Goal: Task Accomplishment & Management: Use online tool/utility

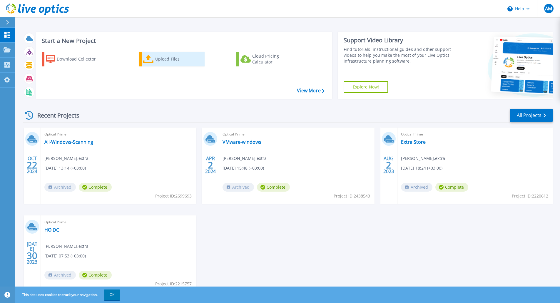
click at [174, 58] on div "Upload Files" at bounding box center [178, 59] width 47 height 12
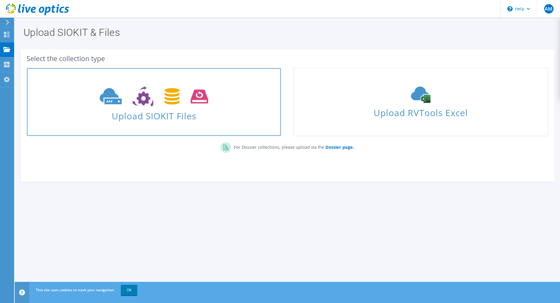
click at [180, 111] on span "Upload SIOKIT Files" at bounding box center [154, 114] width 254 height 13
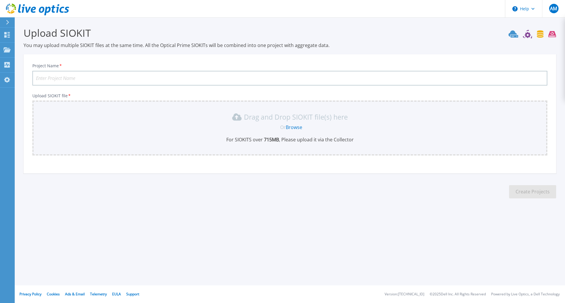
click at [292, 125] on link "Browse" at bounding box center [294, 127] width 16 height 6
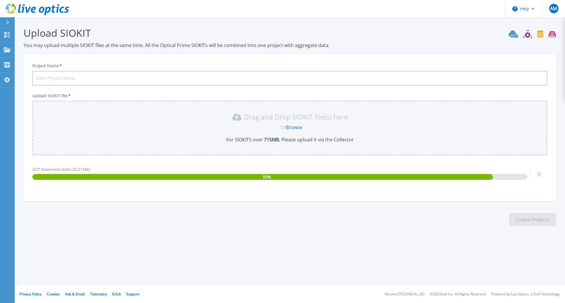
click at [160, 76] on input "Project Name *" at bounding box center [289, 78] width 515 height 15
type input "GCP"
click at [524, 215] on button "Create Projects" at bounding box center [532, 219] width 47 height 13
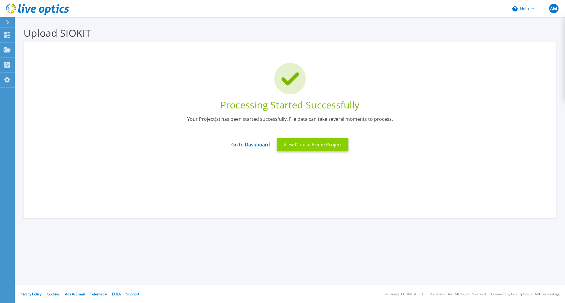
click at [323, 148] on button "View Optical Prime Project" at bounding box center [312, 144] width 71 height 13
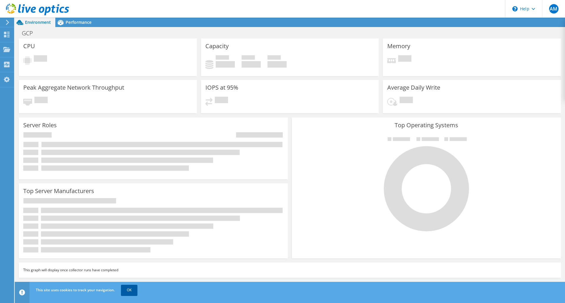
click at [133, 289] on link "OK" at bounding box center [129, 290] width 16 height 11
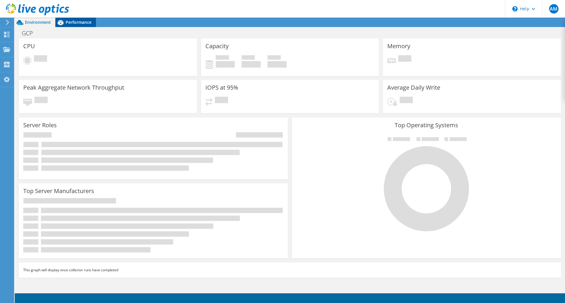
click at [80, 21] on span "Performance" at bounding box center [79, 22] width 26 height 6
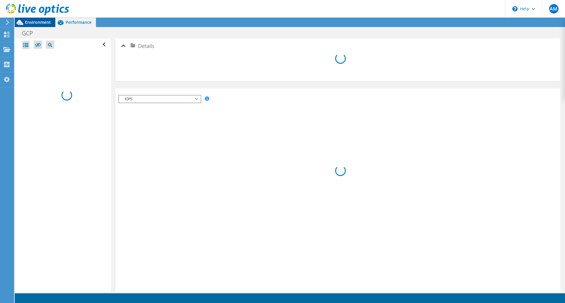
click at [34, 24] on span "Environment" at bounding box center [38, 22] width 26 height 6
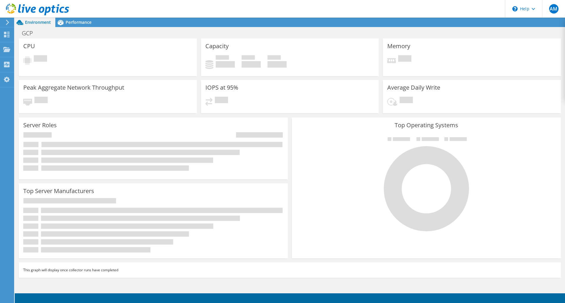
click at [7, 23] on icon at bounding box center [7, 22] width 4 height 5
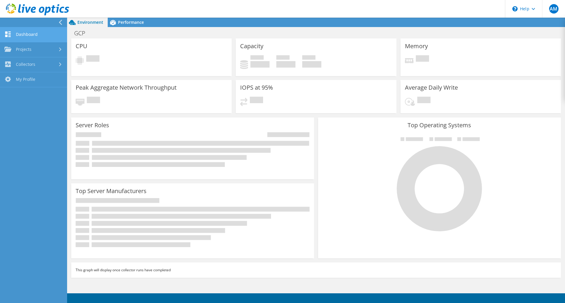
click at [16, 31] on link "Dashboard" at bounding box center [33, 34] width 67 height 15
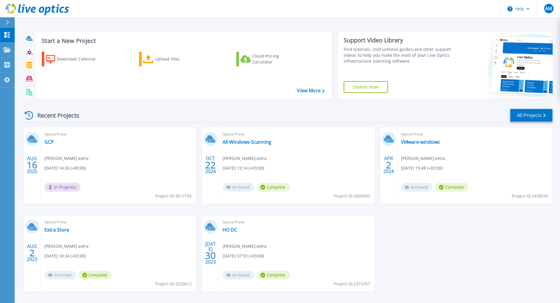
click at [542, 116] on link "All Projects" at bounding box center [531, 115] width 43 height 13
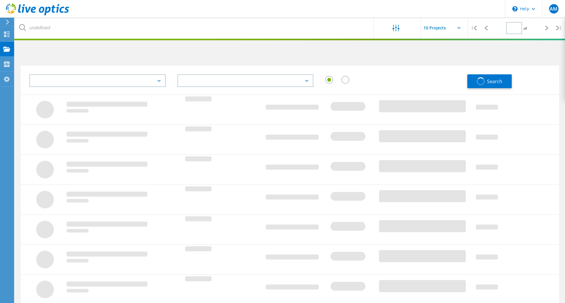
type input "1"
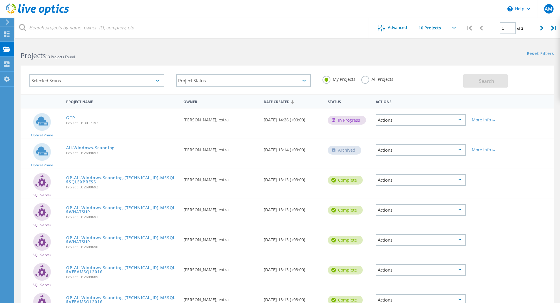
click at [431, 121] on div "Actions" at bounding box center [421, 119] width 90 height 11
click at [143, 119] on div "GCP Project ID: 3017192" at bounding box center [121, 120] width 117 height 22
click at [72, 119] on link "GCP" at bounding box center [70, 118] width 9 height 4
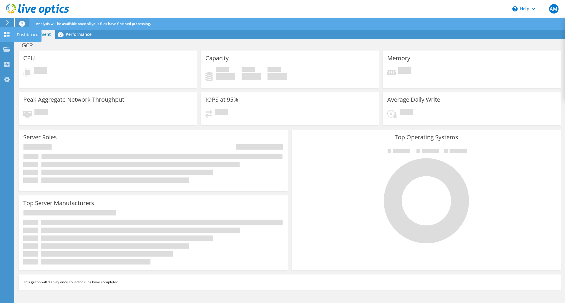
click at [22, 33] on div "Dashboard" at bounding box center [28, 34] width 28 height 15
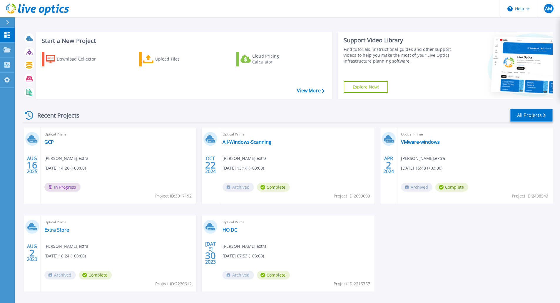
click at [542, 116] on link "All Projects" at bounding box center [531, 115] width 43 height 13
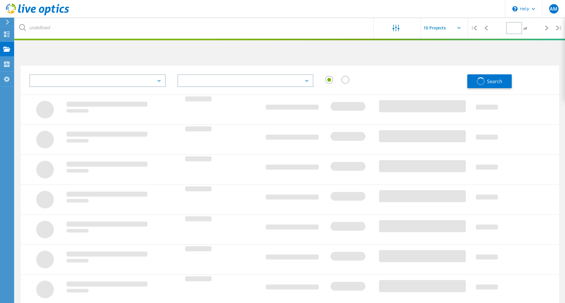
type input "1"
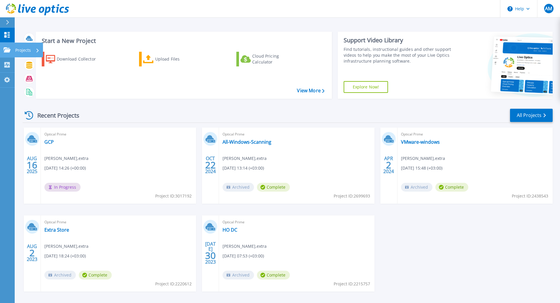
click at [10, 51] on icon at bounding box center [7, 49] width 7 height 5
click at [119, 142] on div "Optical Prime GCP [PERSON_NAME] , extra [DATE] 14:26 (+00:00) In Progress Proje…" at bounding box center [118, 166] width 155 height 76
click at [538, 121] on link "All Projects" at bounding box center [531, 115] width 43 height 13
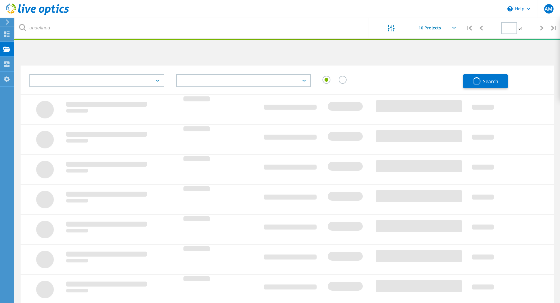
type input "1"
